Goal: Task Accomplishment & Management: Use online tool/utility

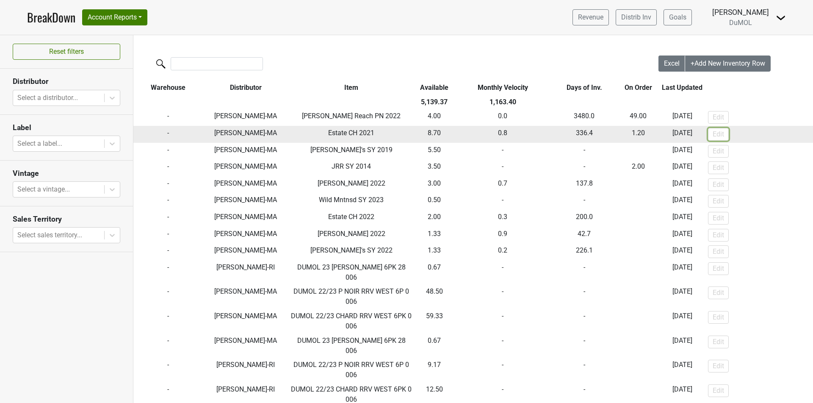
click at [713, 139] on button "Edit" at bounding box center [718, 134] width 21 height 13
drag, startPoint x: 418, startPoint y: 133, endPoint x: 413, endPoint y: 133, distance: 5.1
click at [413, 133] on input "8.70" at bounding box center [433, 133] width 40 height 11
type input "7.70"
click at [722, 132] on button "Save" at bounding box center [721, 134] width 24 height 13
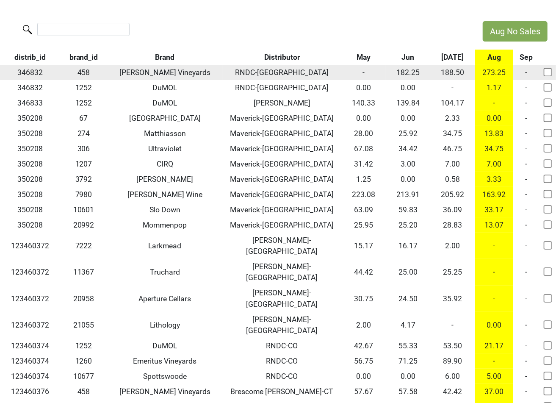
click at [356, 72] on td "-" at bounding box center [363, 72] width 44 height 15
drag, startPoint x: 354, startPoint y: 70, endPoint x: 363, endPoint y: 70, distance: 8.5
click at [363, 70] on td "-" at bounding box center [363, 72] width 44 height 15
click at [356, 70] on td "-" at bounding box center [363, 72] width 44 height 15
drag, startPoint x: 353, startPoint y: 70, endPoint x: 363, endPoint y: 70, distance: 10.6
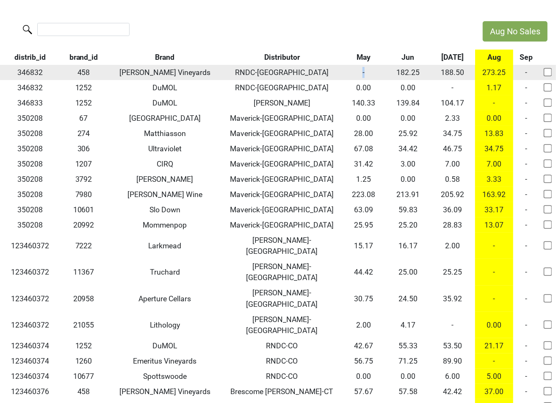
click at [363, 70] on td "-" at bounding box center [363, 72] width 44 height 15
drag, startPoint x: 354, startPoint y: 70, endPoint x: 361, endPoint y: 70, distance: 6.3
click at [359, 70] on td "-" at bounding box center [363, 72] width 44 height 15
click at [354, 70] on td "-" at bounding box center [363, 72] width 44 height 15
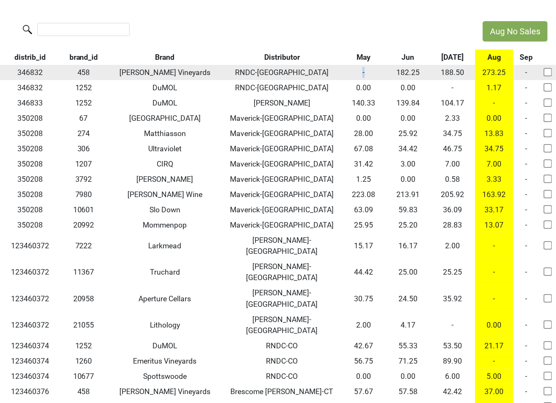
drag, startPoint x: 354, startPoint y: 71, endPoint x: 363, endPoint y: 71, distance: 8.9
click at [363, 71] on td "-" at bounding box center [363, 72] width 44 height 15
click at [356, 70] on td "-" at bounding box center [363, 72] width 44 height 15
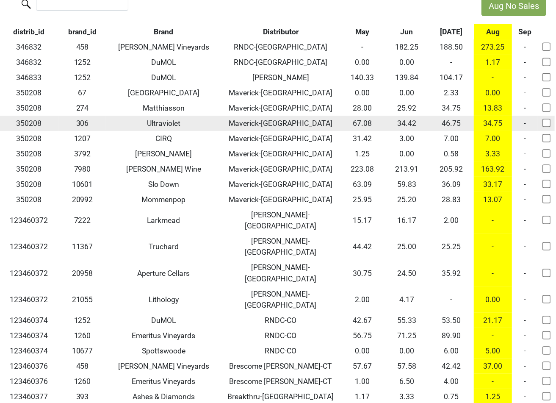
scroll to position [0, 1]
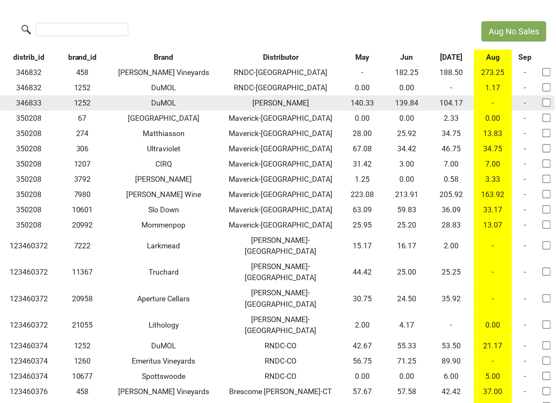
click at [546, 103] on input "checkbox" at bounding box center [546, 102] width 8 height 8
checkbox input "true"
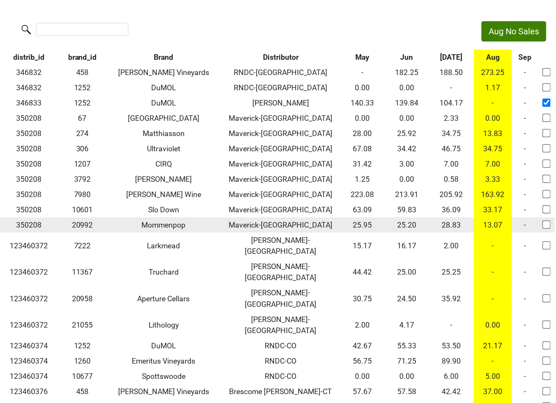
click at [545, 224] on input "checkbox" at bounding box center [546, 224] width 8 height 8
checkbox input "true"
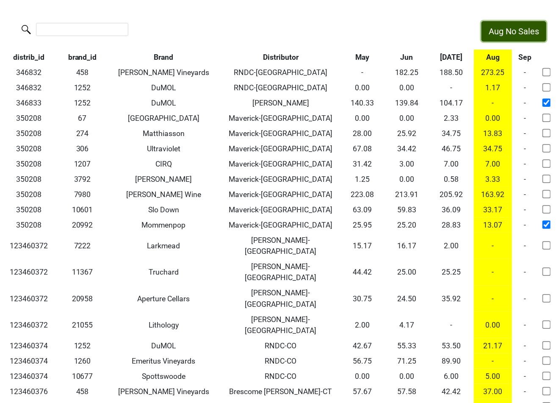
click at [534, 28] on button "Aug No Sales" at bounding box center [513, 31] width 65 height 20
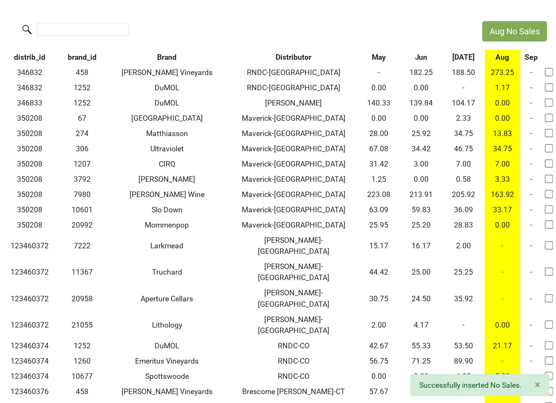
scroll to position [0, 0]
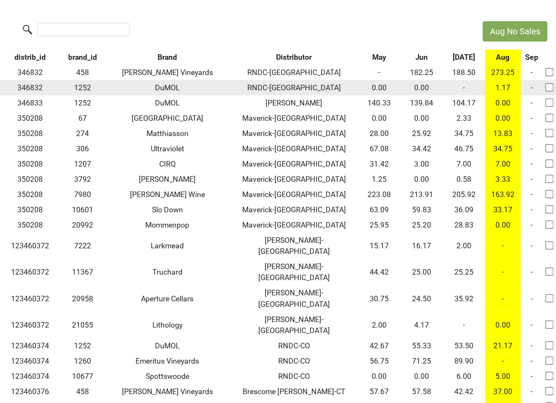
click at [462, 87] on td "-" at bounding box center [464, 87] width 42 height 15
click at [463, 88] on td "-" at bounding box center [464, 87] width 42 height 15
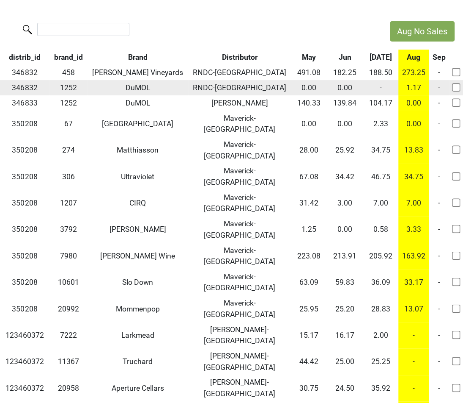
click at [378, 84] on td "-" at bounding box center [381, 87] width 36 height 15
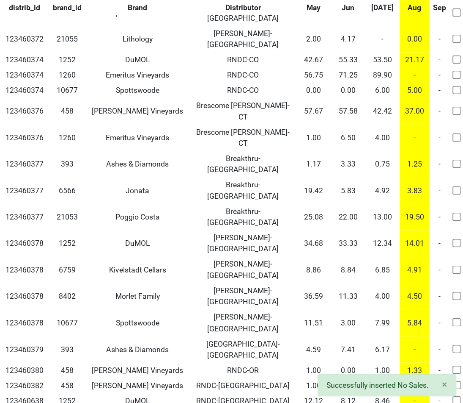
scroll to position [345, 0]
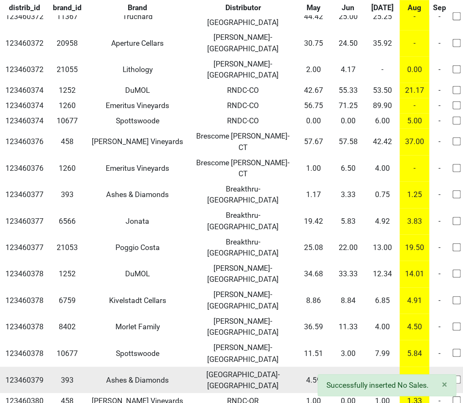
click at [440, 366] on td "-" at bounding box center [440, 379] width 20 height 26
click at [455, 375] on input "checkbox" at bounding box center [456, 379] width 8 height 8
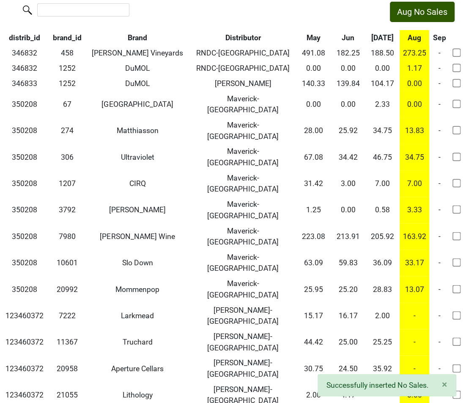
scroll to position [4, 0]
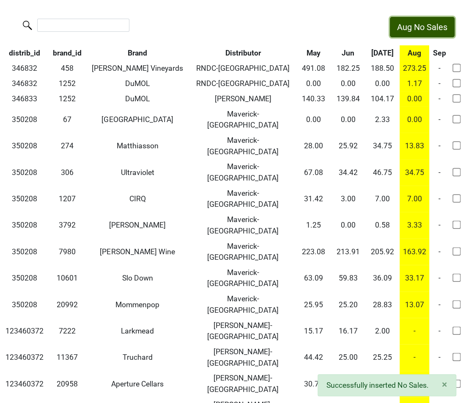
click at [434, 22] on button "Aug No Sales" at bounding box center [422, 27] width 65 height 20
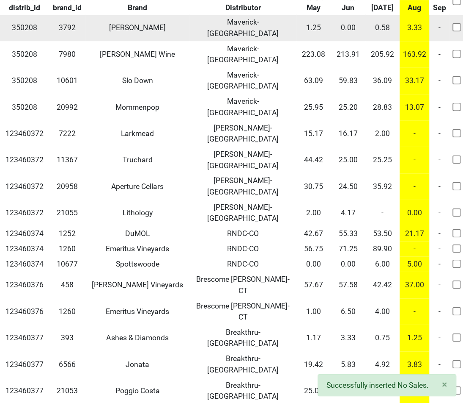
checkbox input "false"
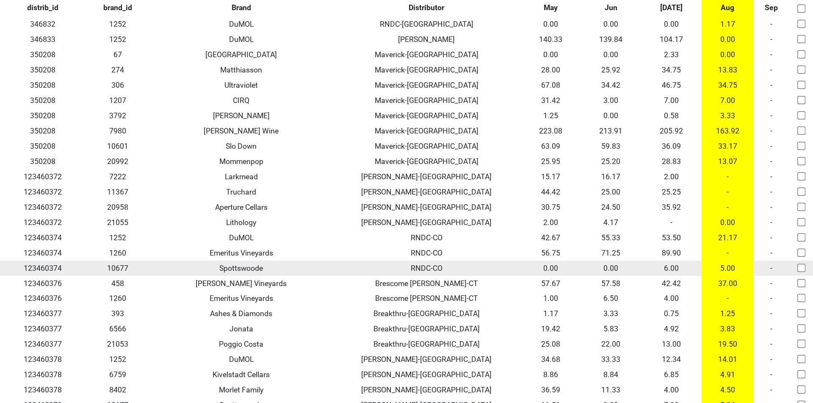
scroll to position [0, 0]
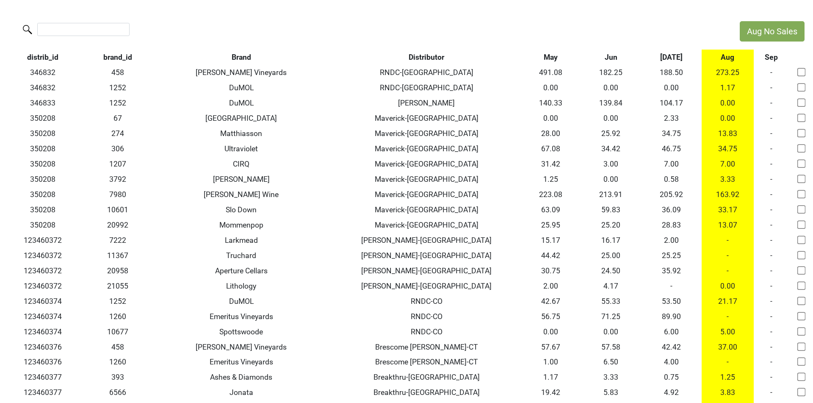
click at [228, 21] on div at bounding box center [365, 30] width 731 height 18
